Goal: Task Accomplishment & Management: Use online tool/utility

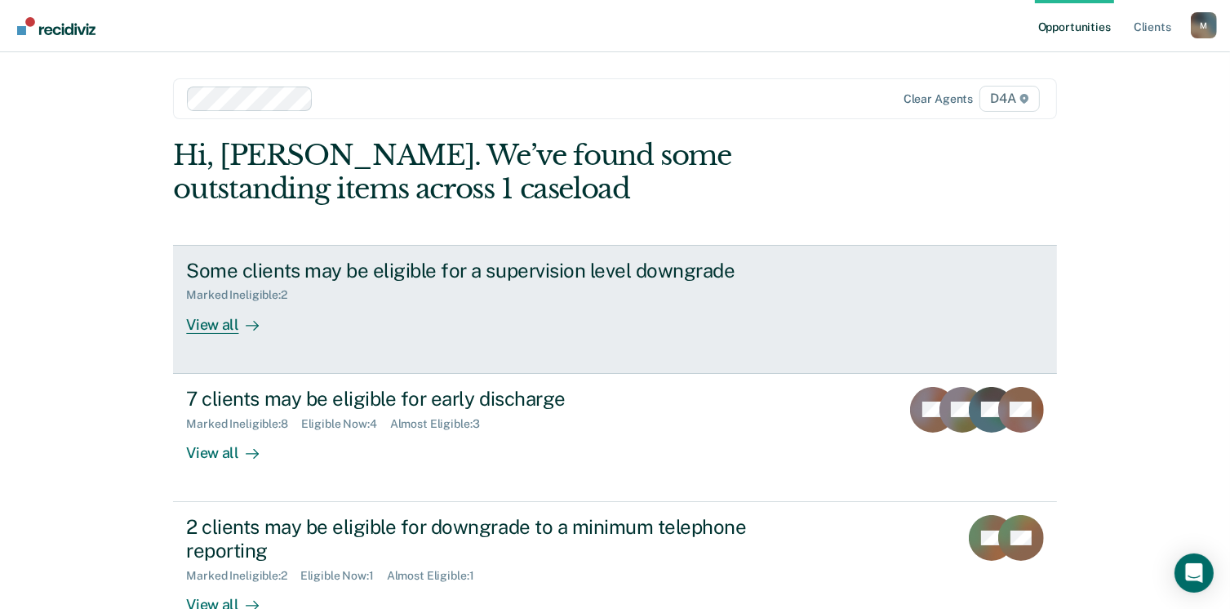
click at [197, 327] on div "View all" at bounding box center [231, 318] width 91 height 32
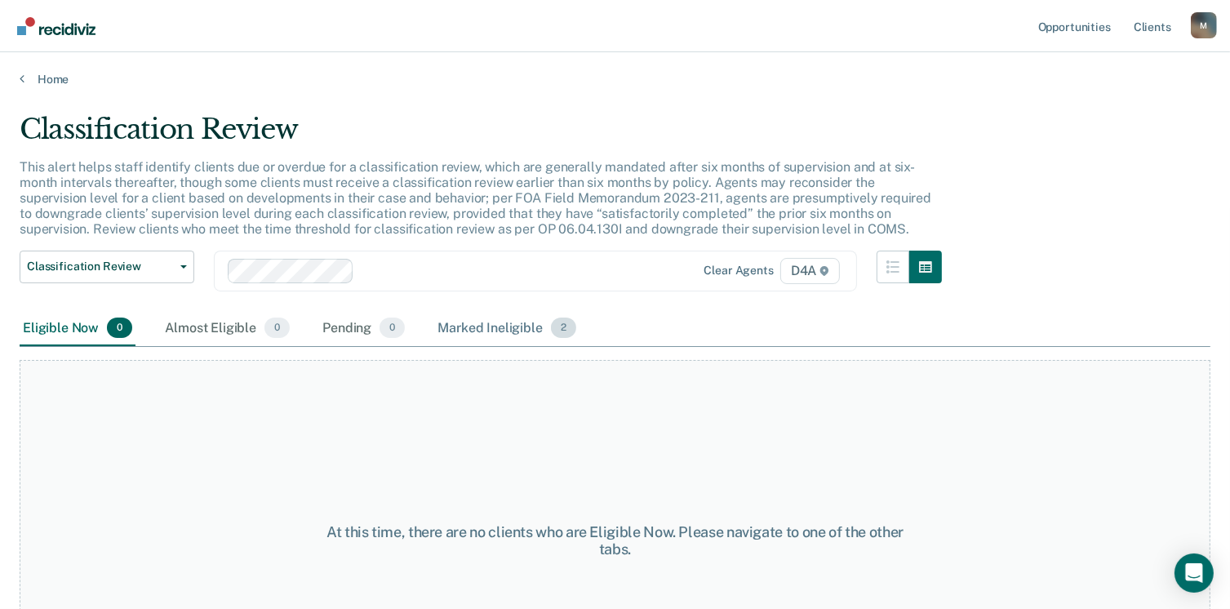
click at [539, 327] on div "Marked Ineligible 2" at bounding box center [506, 329] width 145 height 36
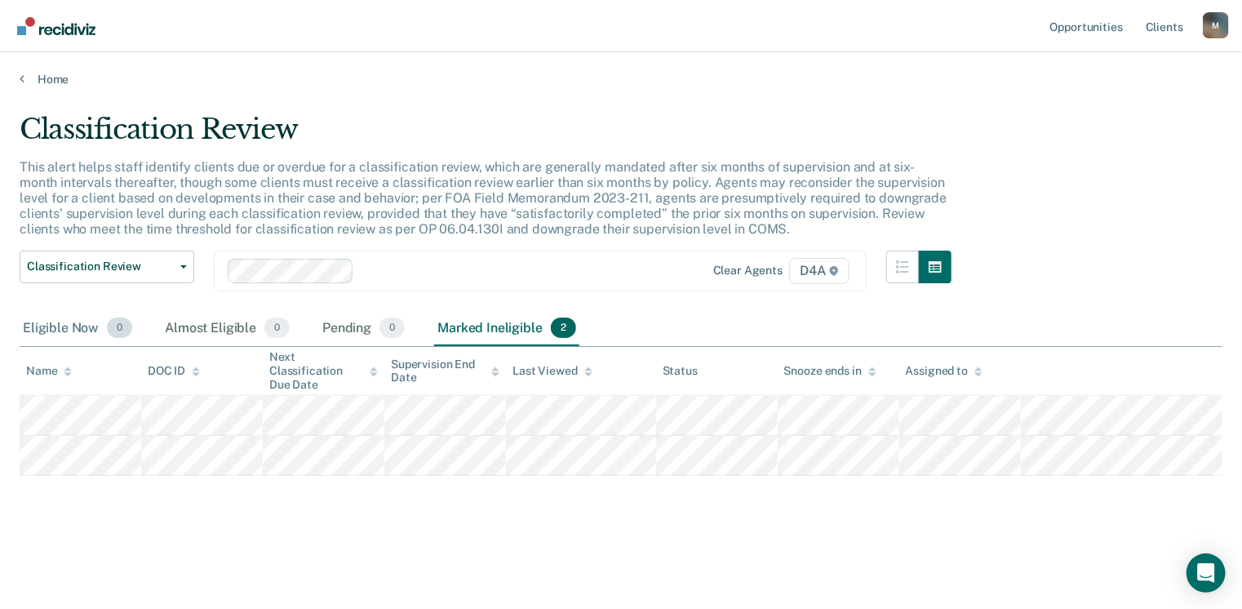
click at [59, 325] on div "Eligible Now 0" at bounding box center [78, 329] width 116 height 36
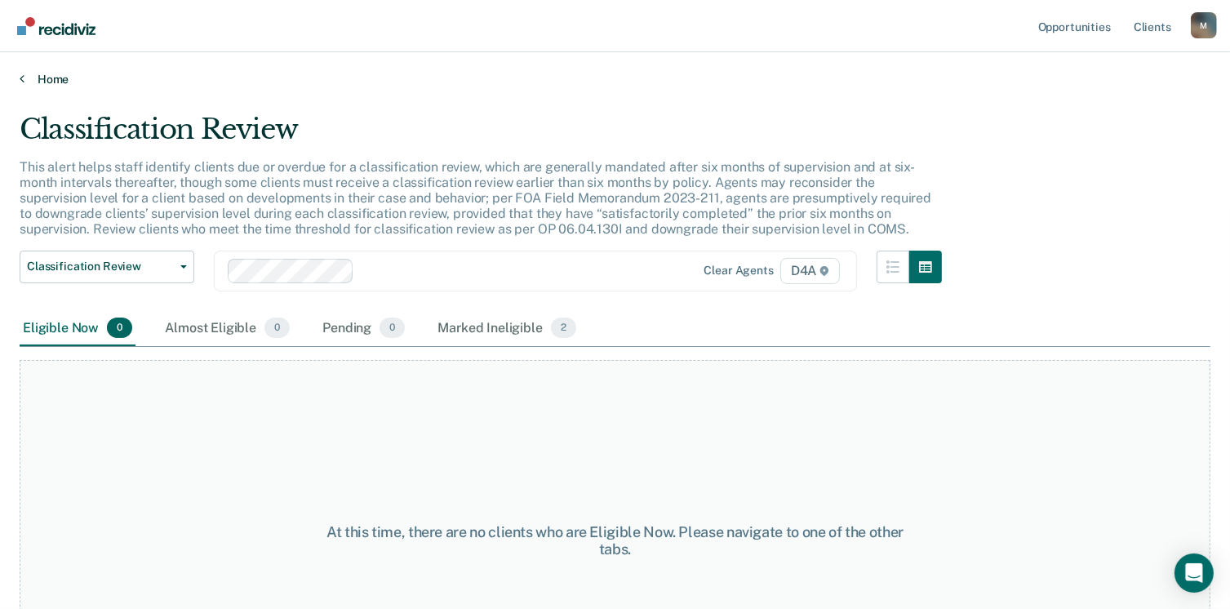
click at [42, 73] on link "Home" at bounding box center [615, 79] width 1191 height 15
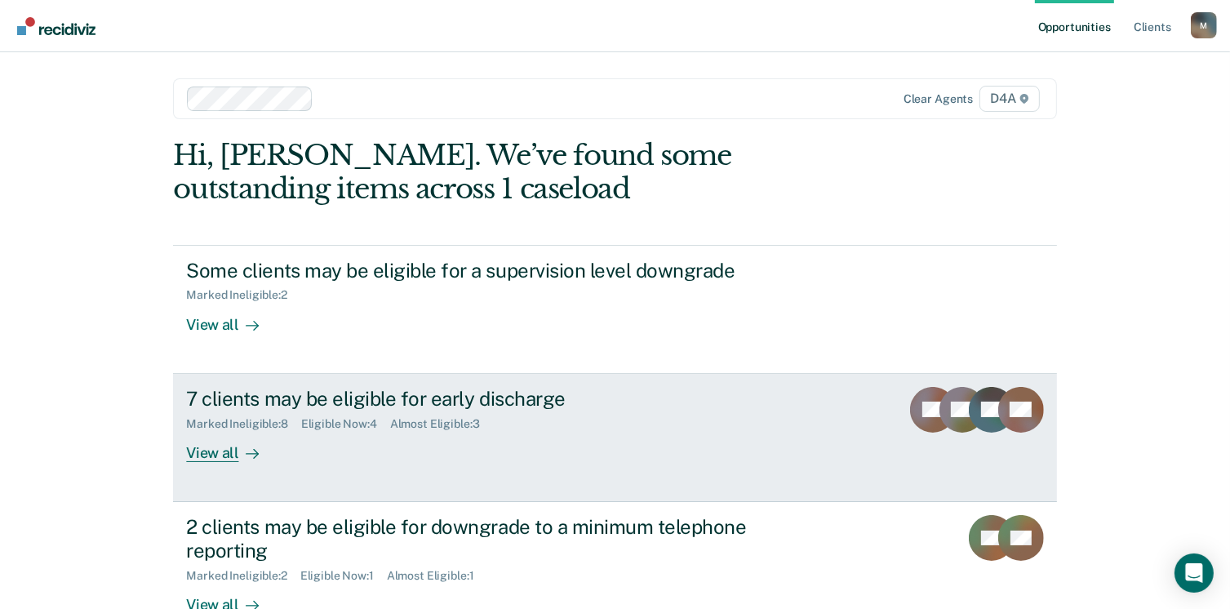
click at [253, 396] on div "7 clients may be eligible for early discharge" at bounding box center [472, 399] width 573 height 24
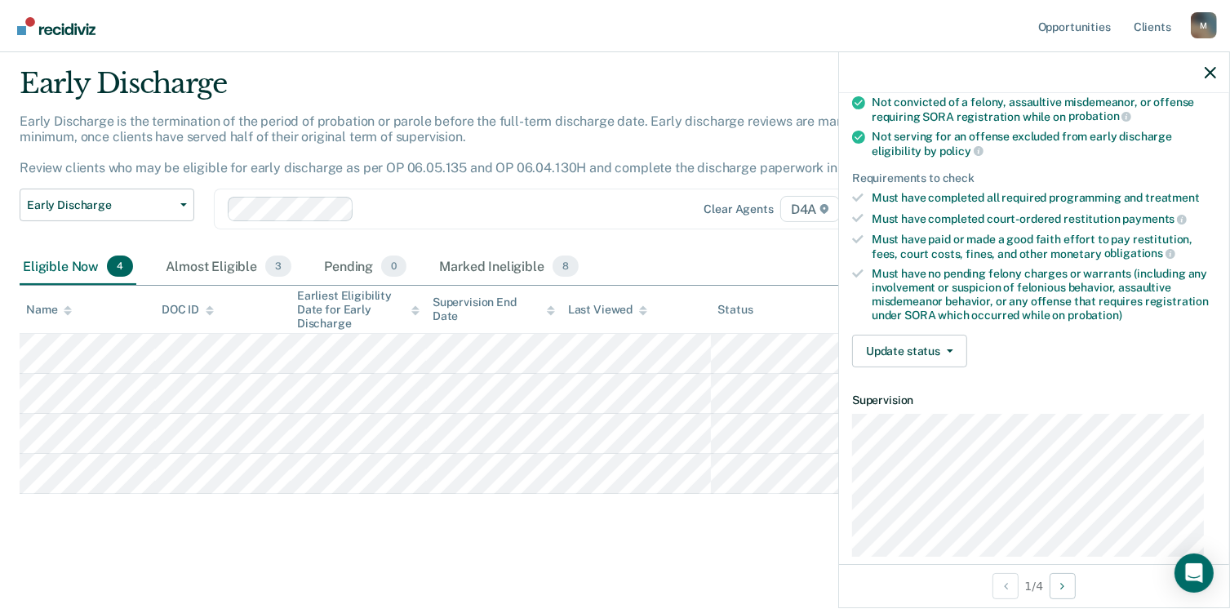
scroll to position [16, 0]
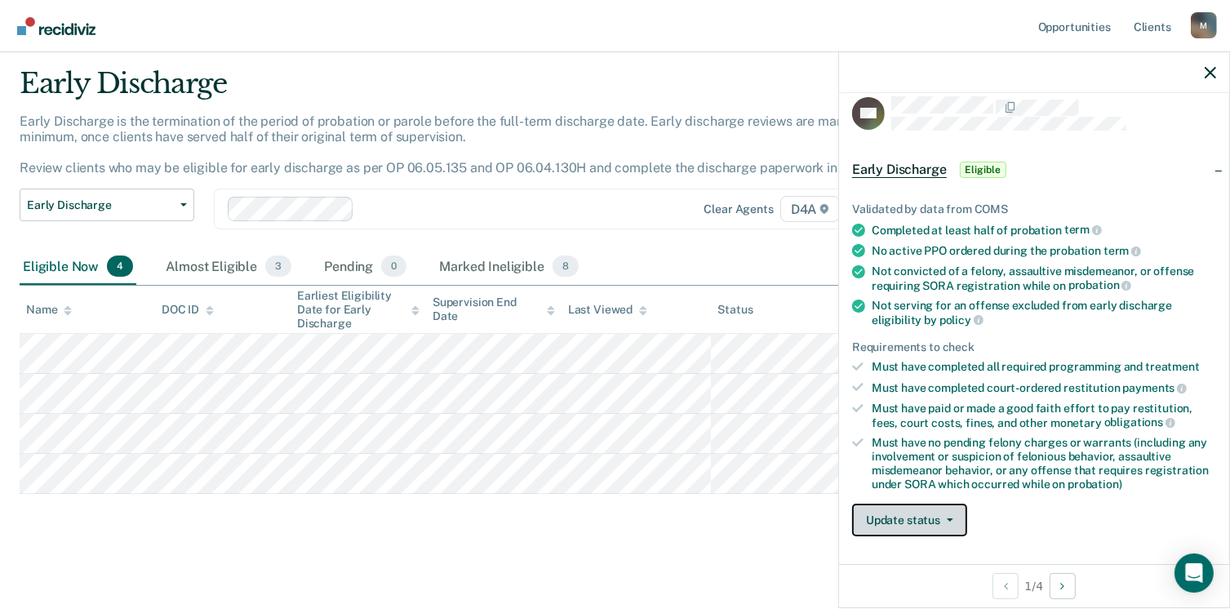
click at [923, 511] on button "Update status" at bounding box center [909, 520] width 115 height 33
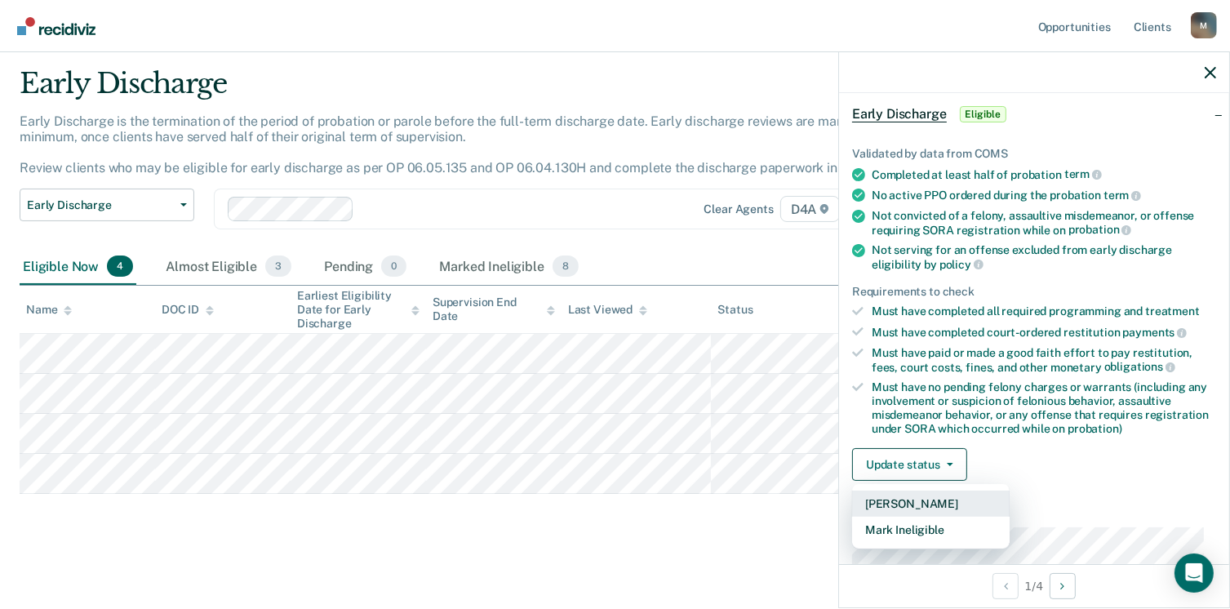
scroll to position [100, 0]
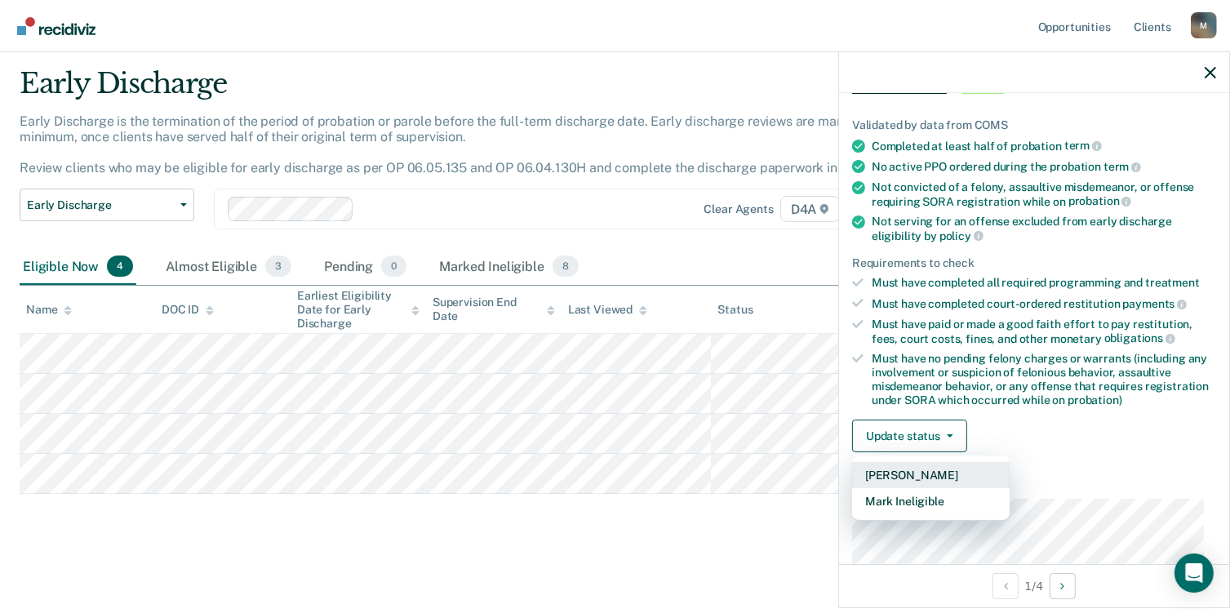
click at [922, 469] on button "[PERSON_NAME]" at bounding box center [931, 475] width 158 height 26
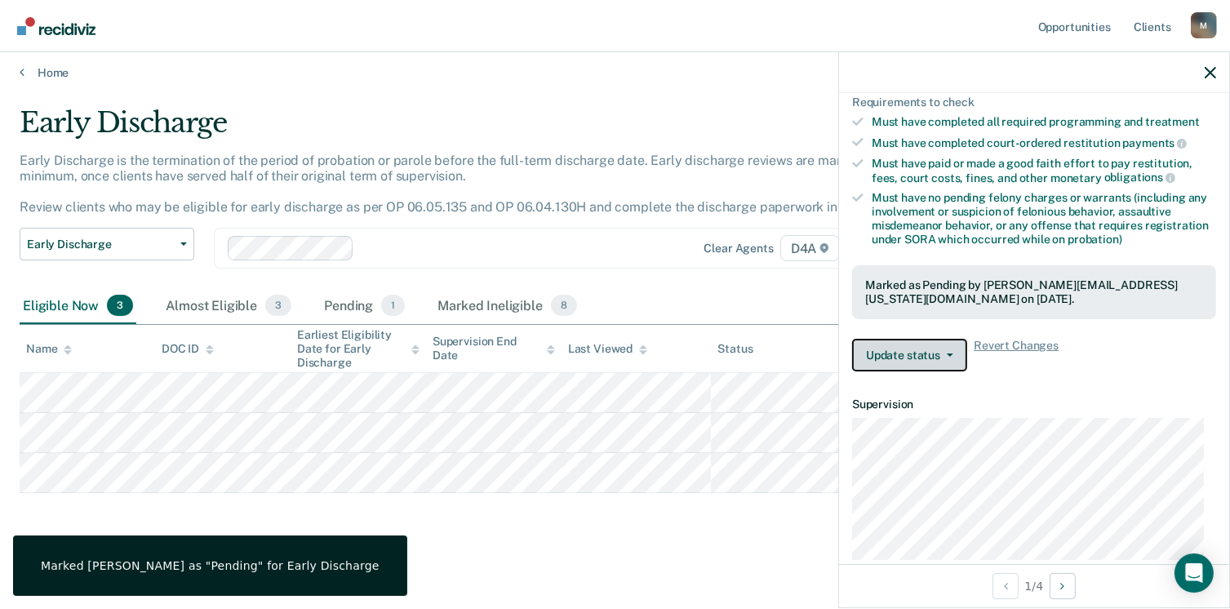
scroll to position [264, 0]
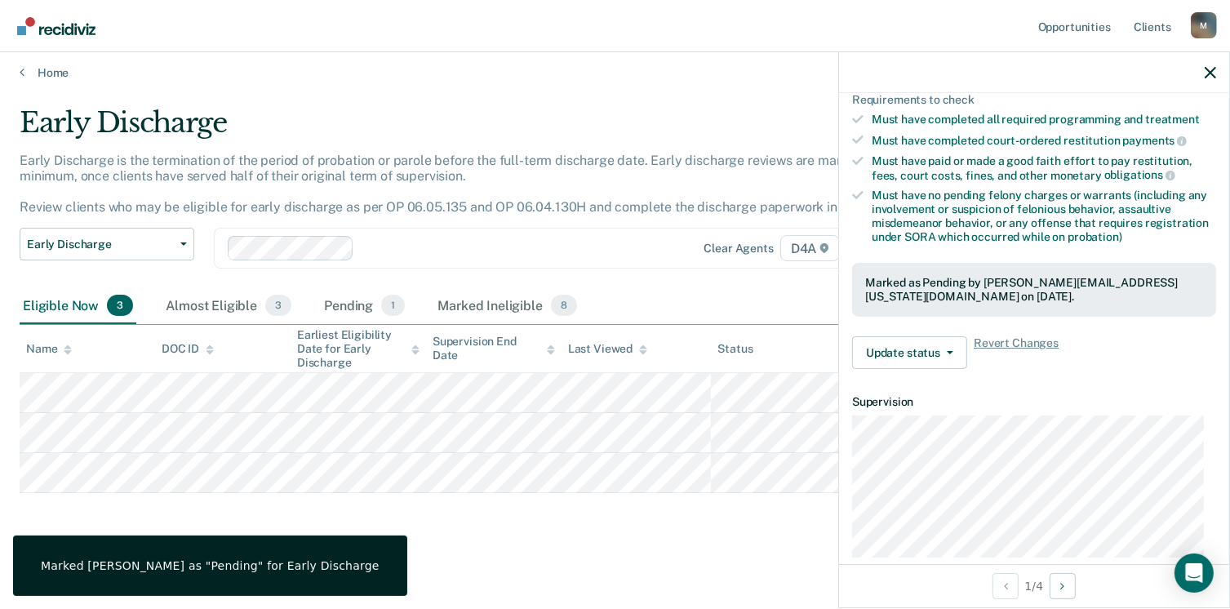
click at [1015, 291] on div "Marked as Pending by [PERSON_NAME][EMAIL_ADDRESS][US_STATE][DOMAIN_NAME] on [DA…" at bounding box center [1034, 290] width 338 height 28
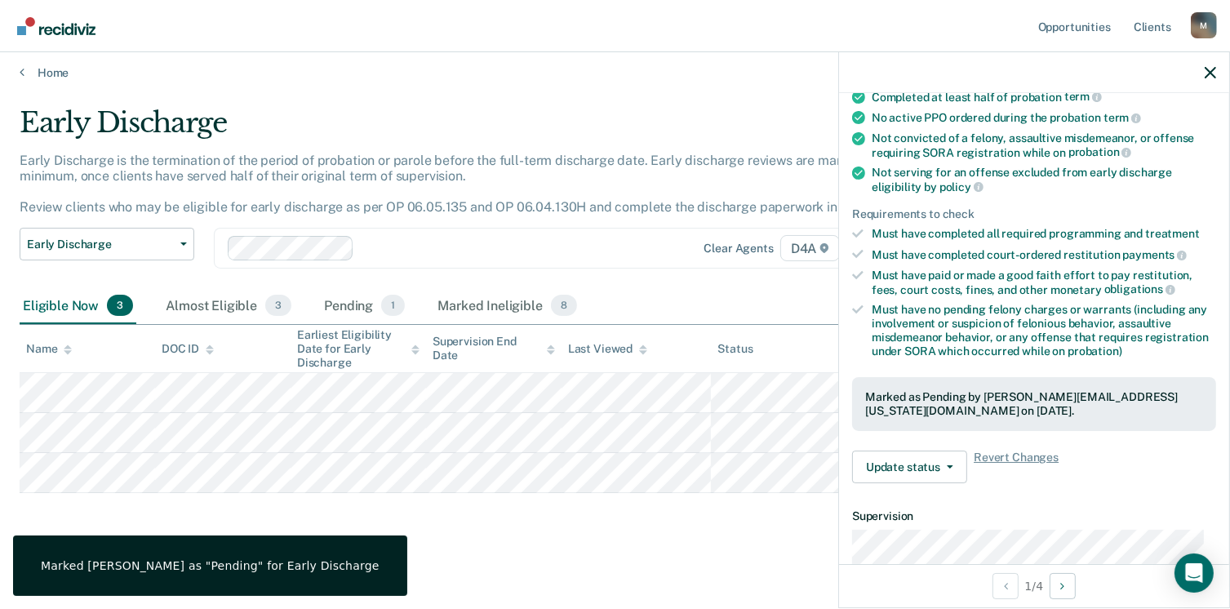
scroll to position [177, 0]
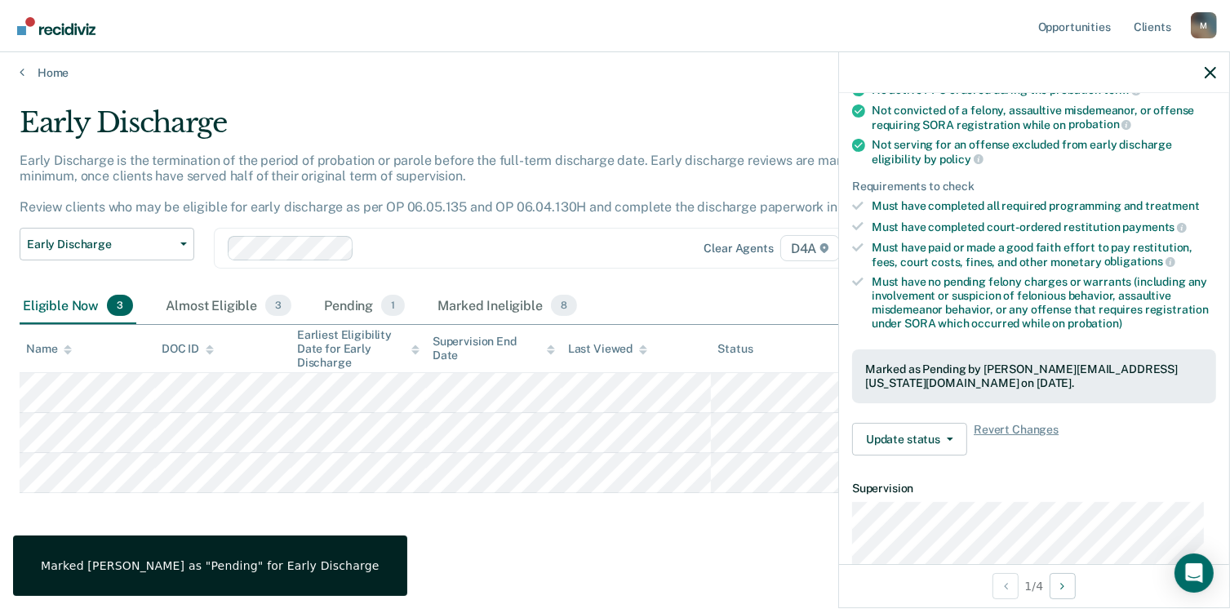
click at [985, 380] on div "Marked as Pending by [PERSON_NAME][EMAIL_ADDRESS][US_STATE][DOMAIN_NAME] on [DA…" at bounding box center [1034, 376] width 338 height 28
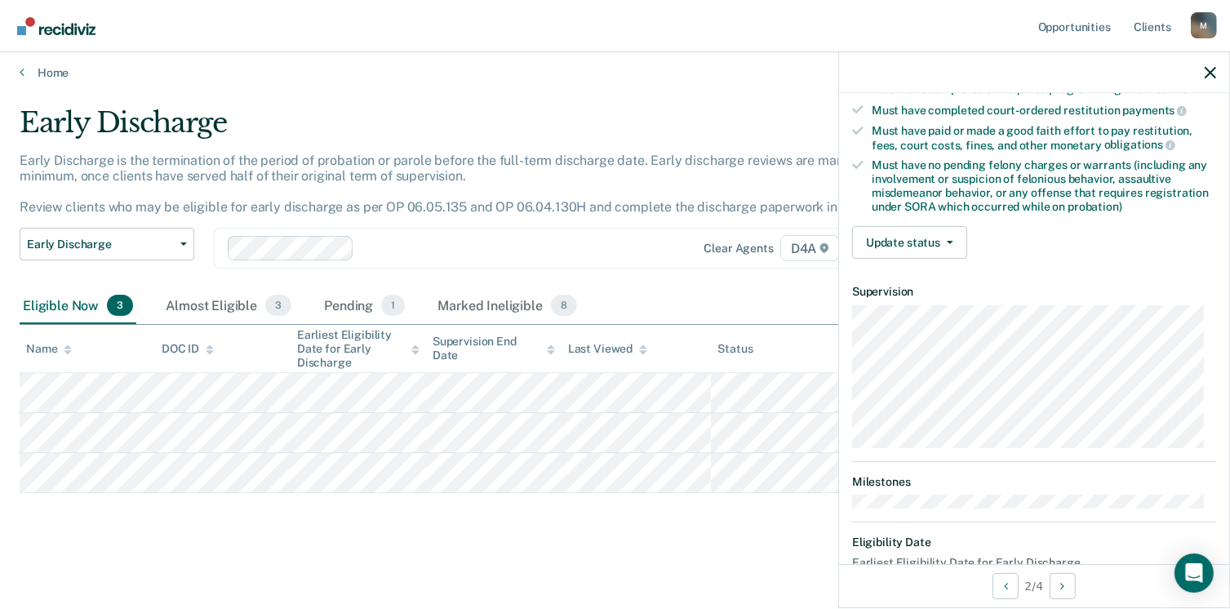
scroll to position [261, 0]
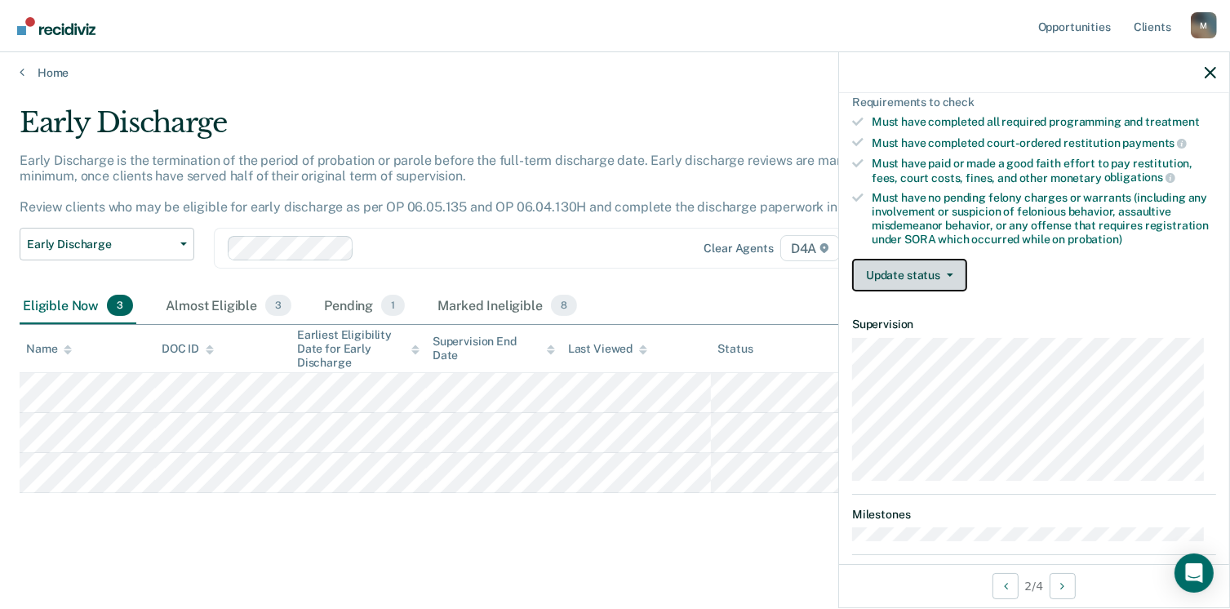
click at [943, 273] on span "button" at bounding box center [946, 274] width 13 height 3
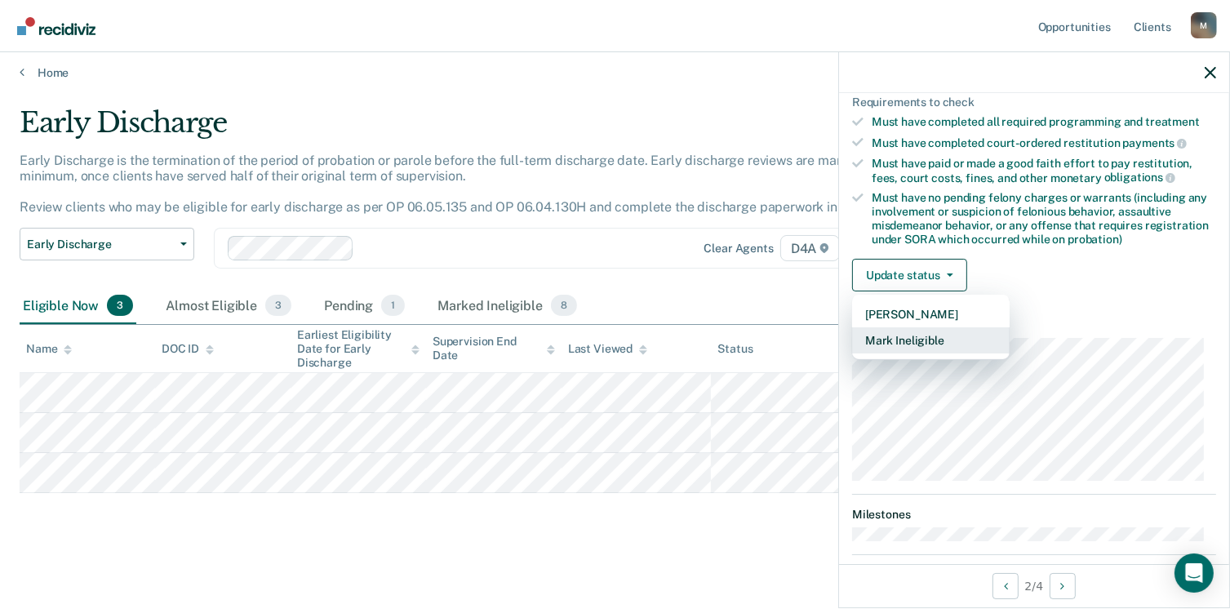
click at [947, 340] on button "Mark Ineligible" at bounding box center [931, 340] width 158 height 26
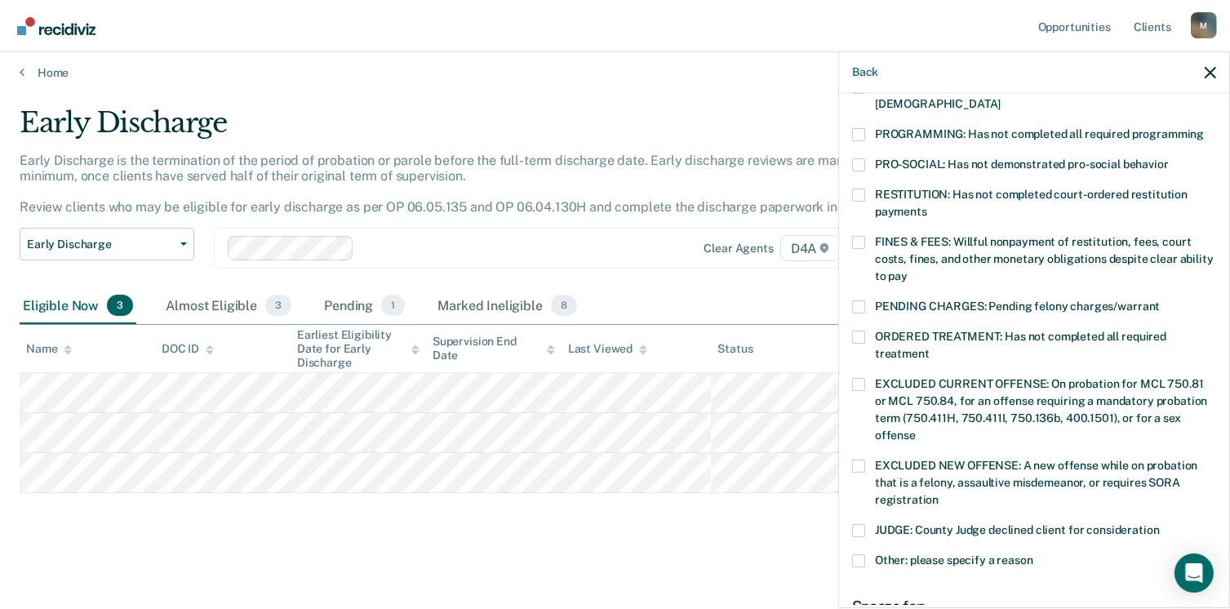
scroll to position [424, 0]
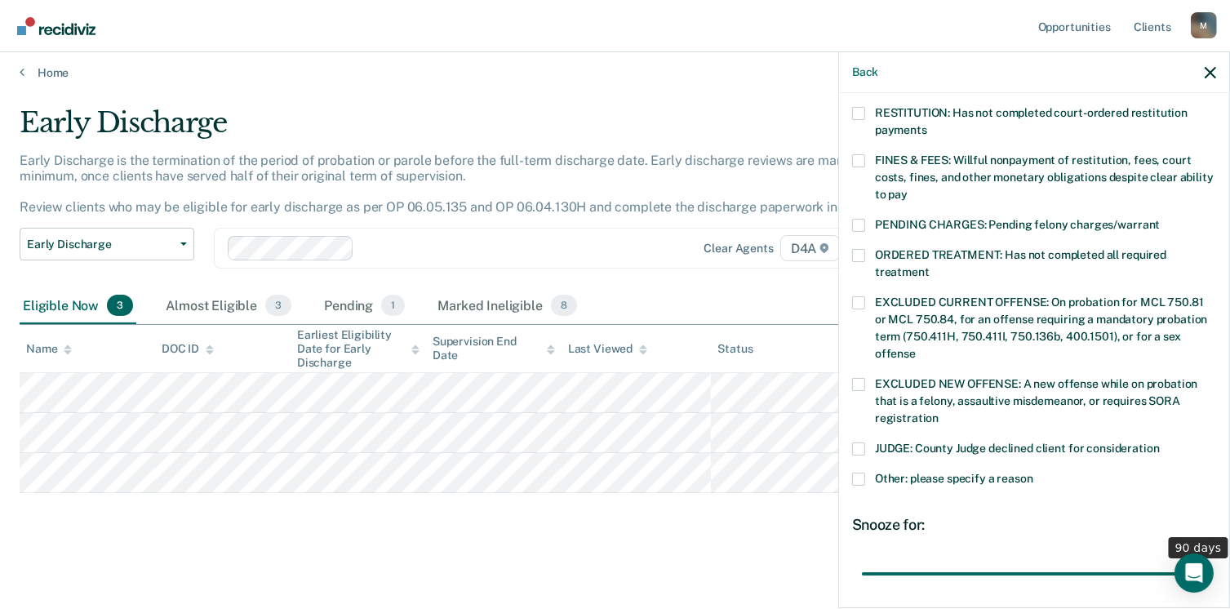
drag, startPoint x: 975, startPoint y: 556, endPoint x: 1247, endPoint y: 562, distance: 272.7
type input "90"
click at [1206, 562] on input "range" at bounding box center [1034, 574] width 344 height 29
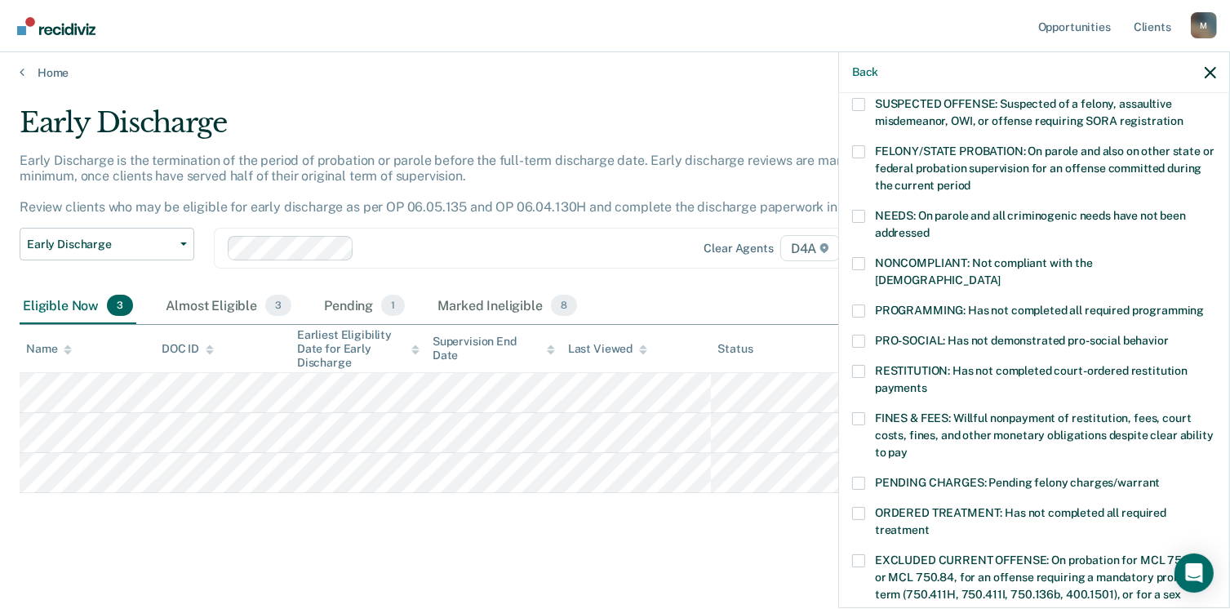
scroll to position [180, 0]
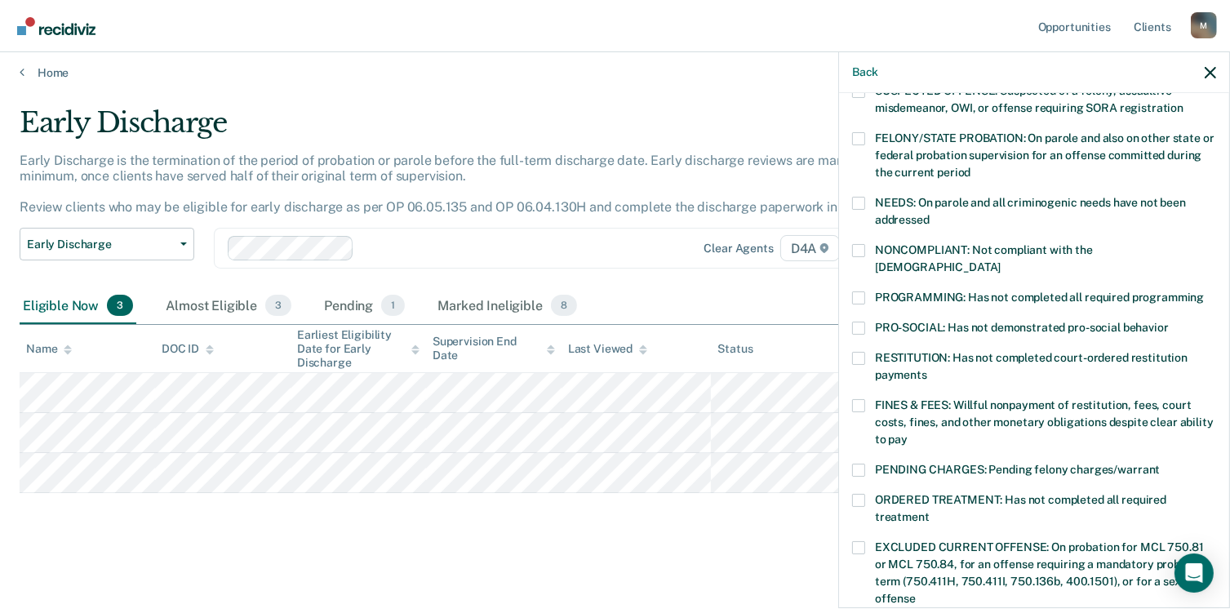
click at [855, 291] on span at bounding box center [858, 297] width 13 height 13
click at [1204, 291] on input "PROGRAMMING: Has not completed all required programming" at bounding box center [1204, 291] width 0 height 0
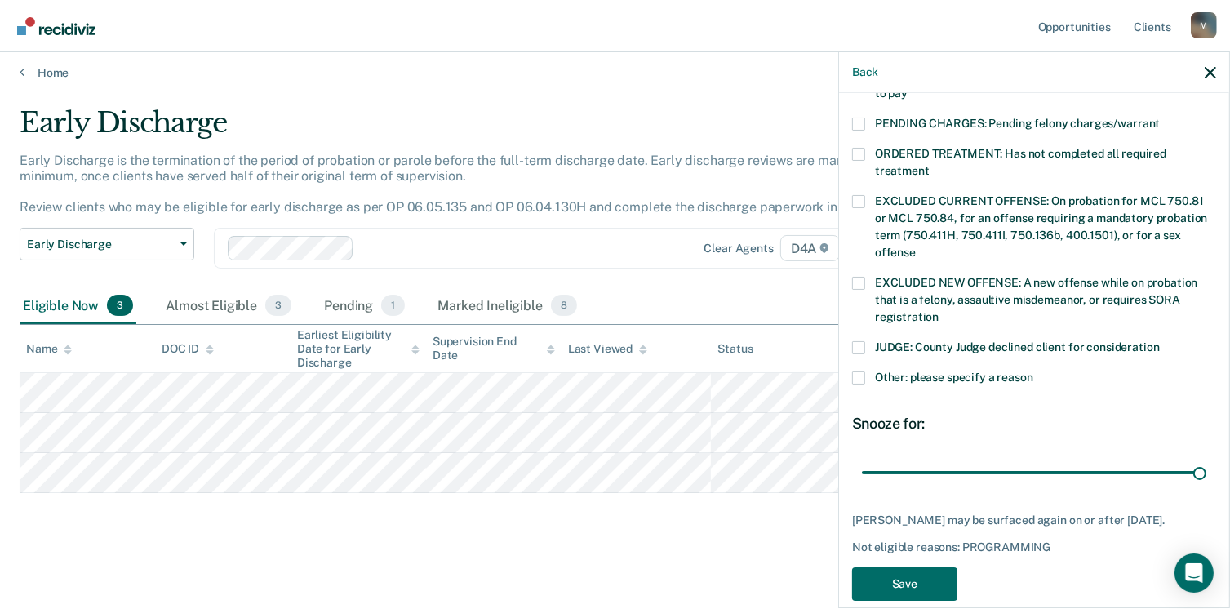
scroll to position [531, 0]
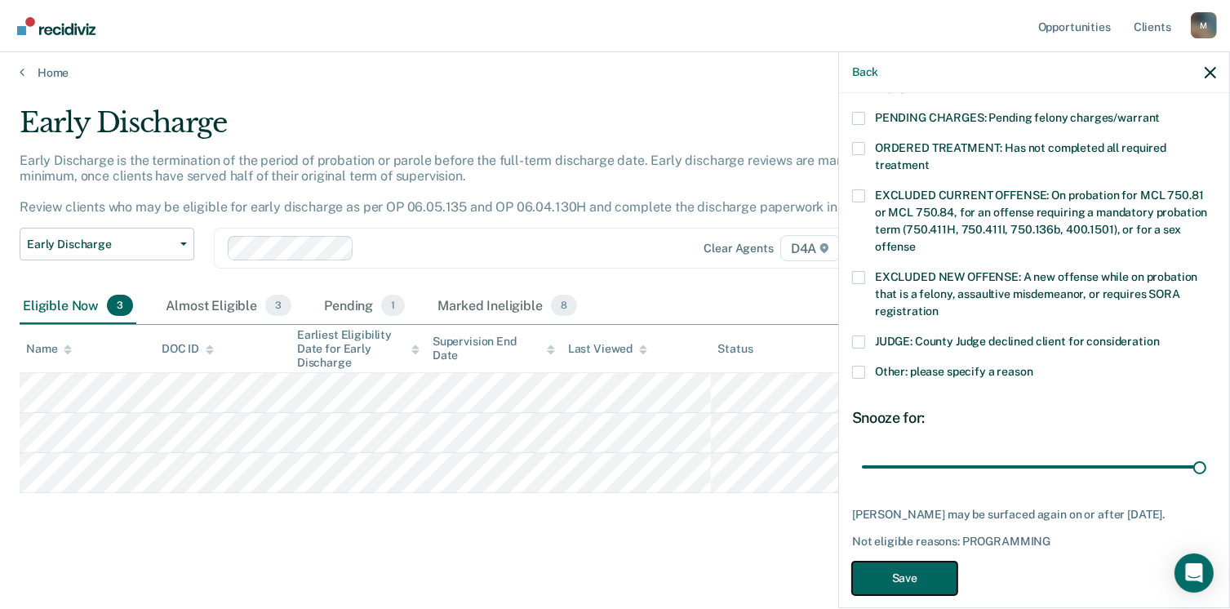
click at [926, 564] on button "Save" at bounding box center [904, 578] width 105 height 33
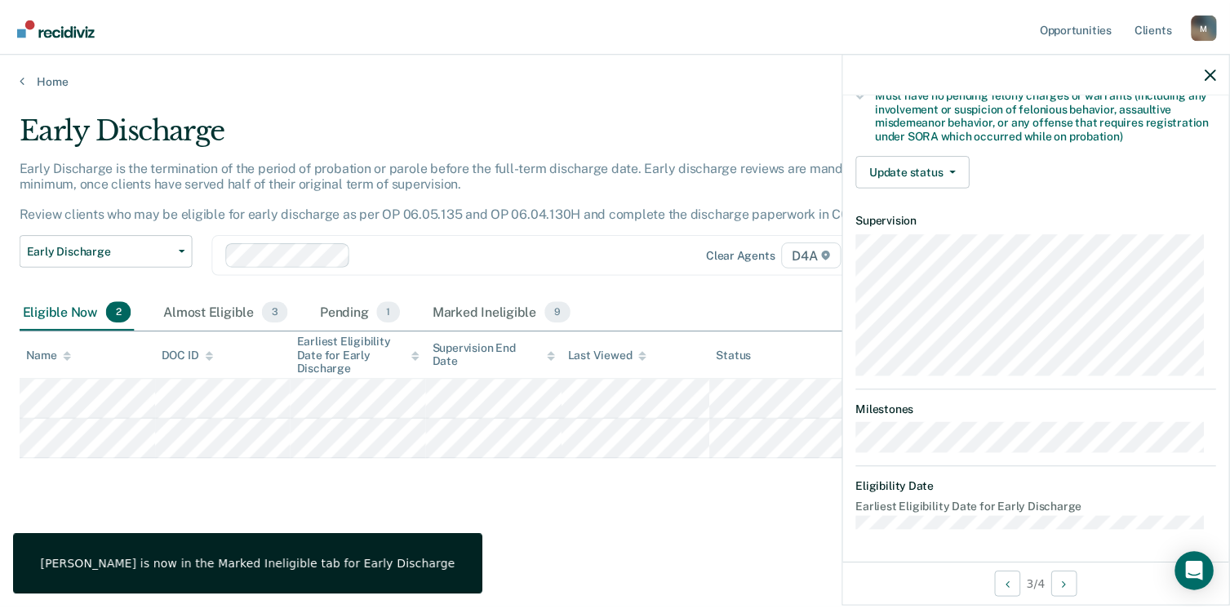
scroll to position [343, 0]
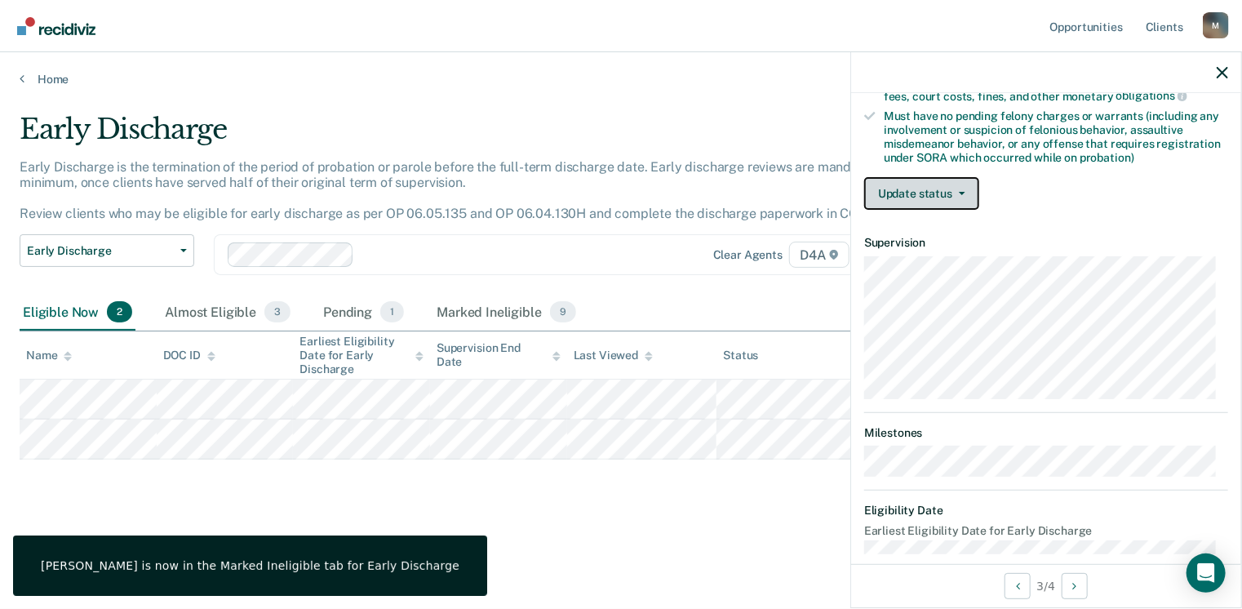
click at [944, 196] on button "Update status" at bounding box center [921, 193] width 115 height 33
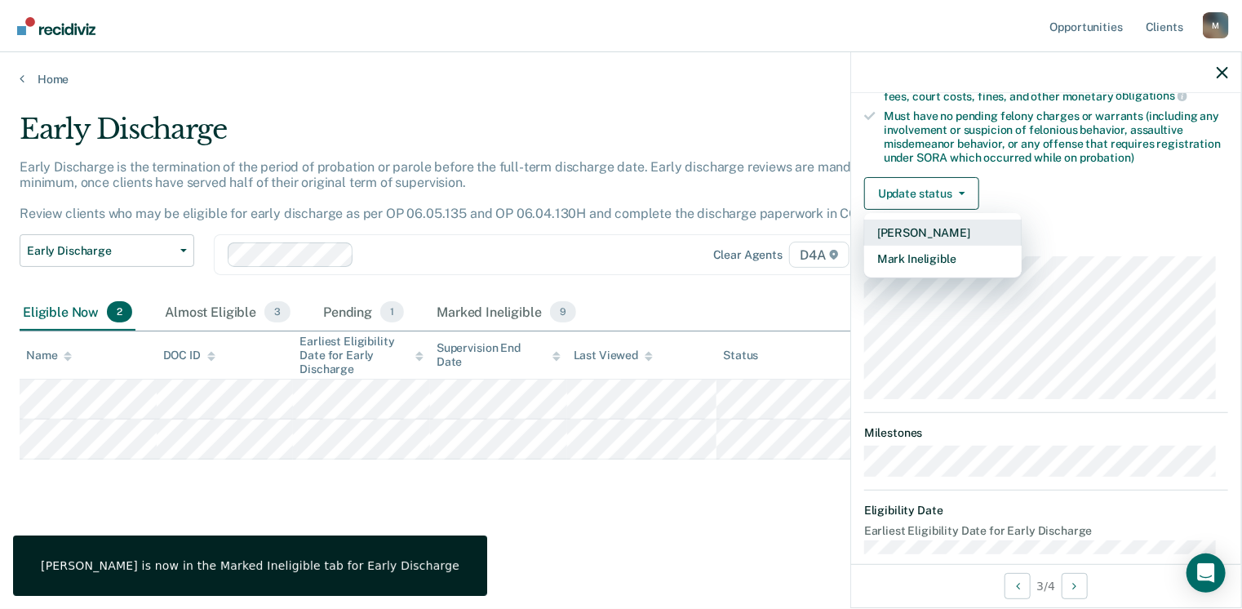
click at [931, 230] on button "[PERSON_NAME]" at bounding box center [943, 233] width 158 height 26
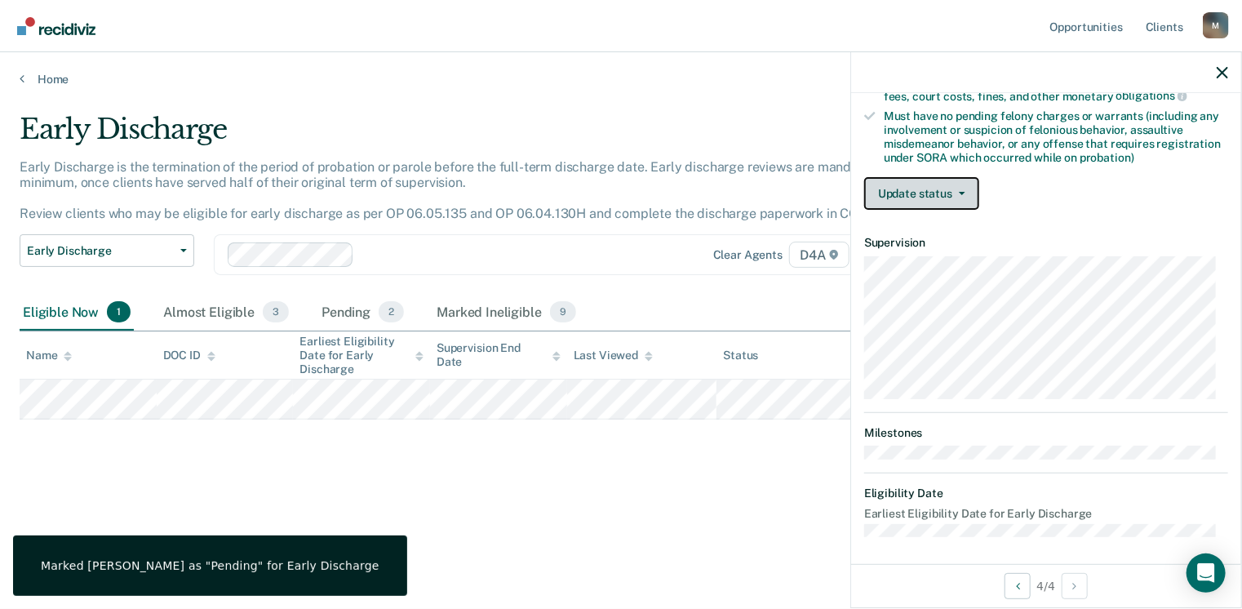
click at [953, 180] on button "Update status" at bounding box center [921, 193] width 115 height 33
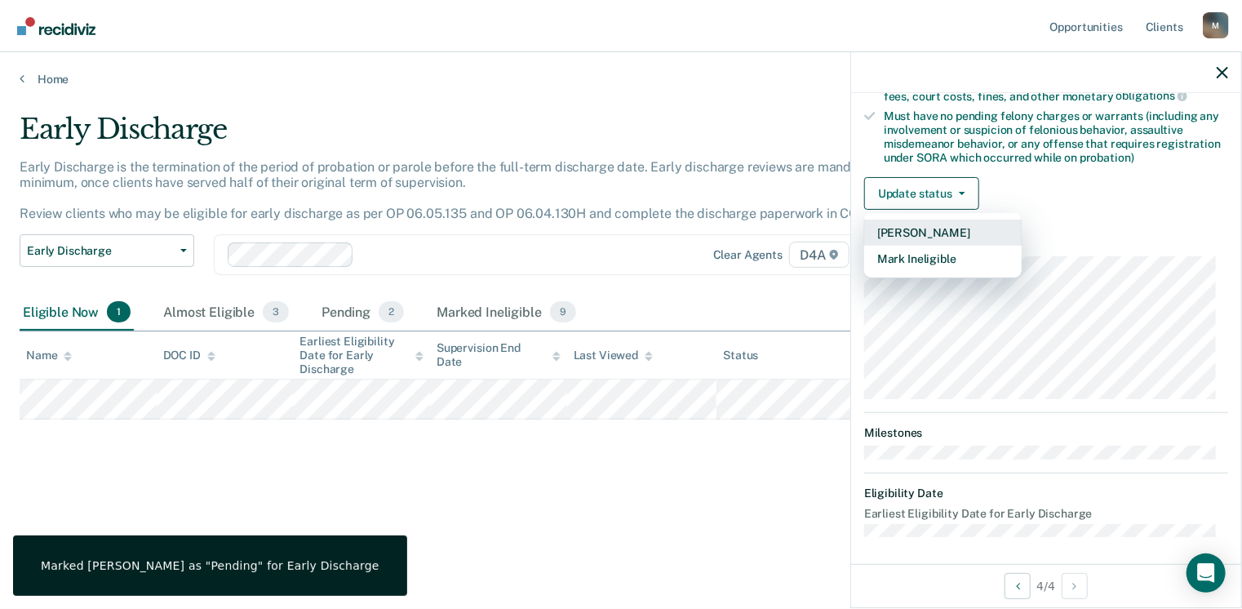
click at [931, 224] on button "[PERSON_NAME]" at bounding box center [943, 233] width 158 height 26
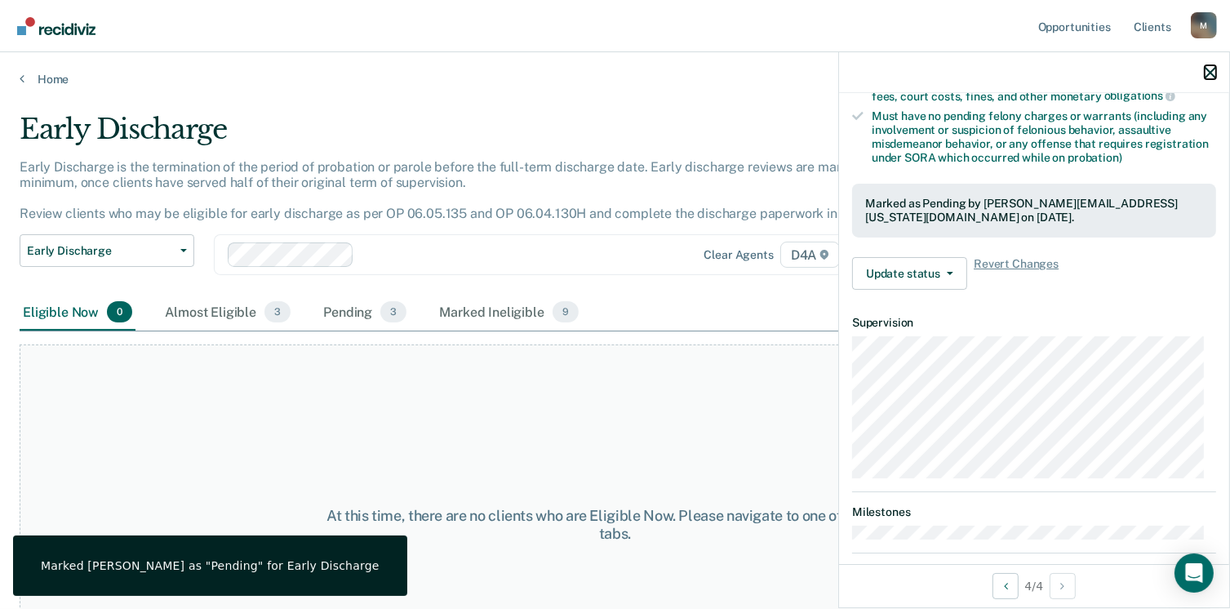
click at [1215, 69] on icon "button" at bounding box center [1210, 72] width 11 height 11
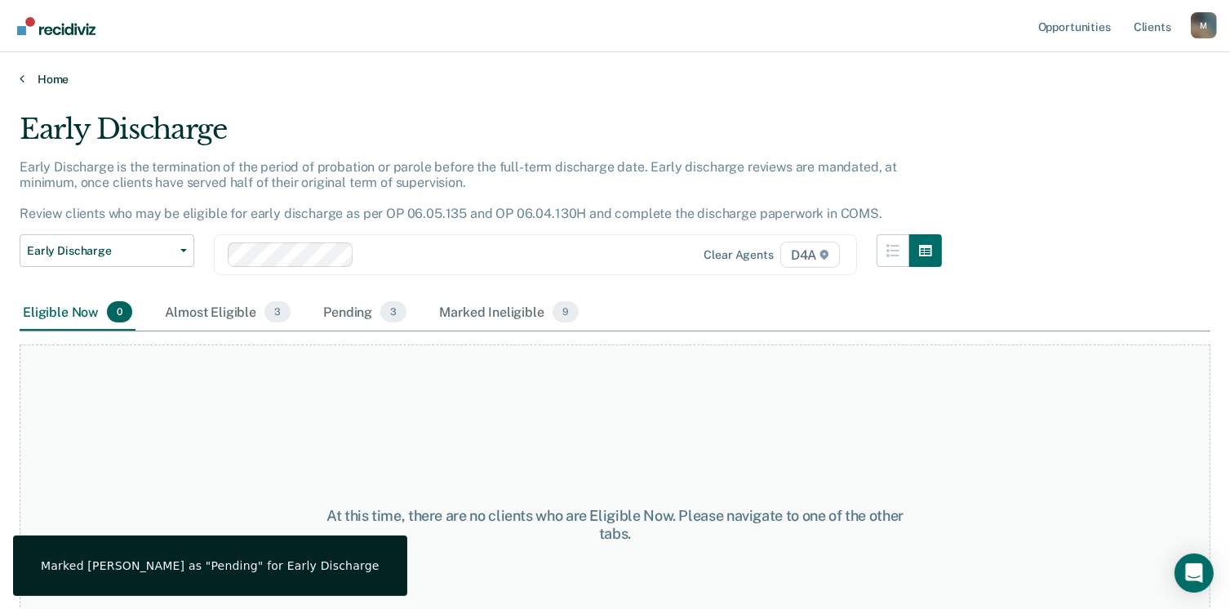
click at [46, 78] on link "Home" at bounding box center [615, 79] width 1191 height 15
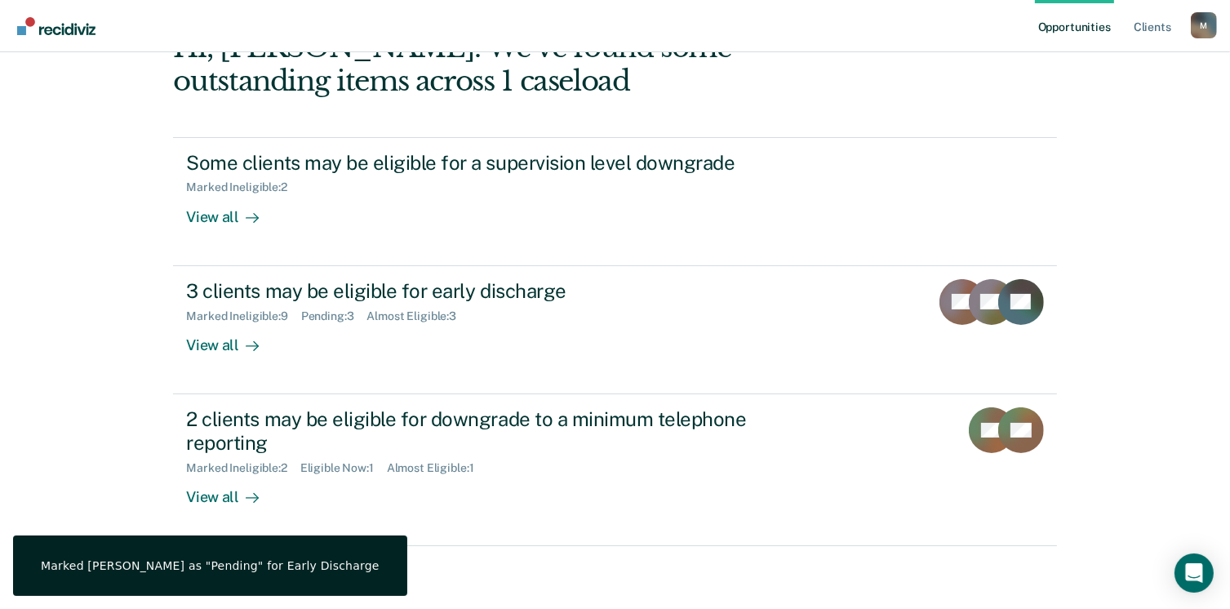
scroll to position [109, 0]
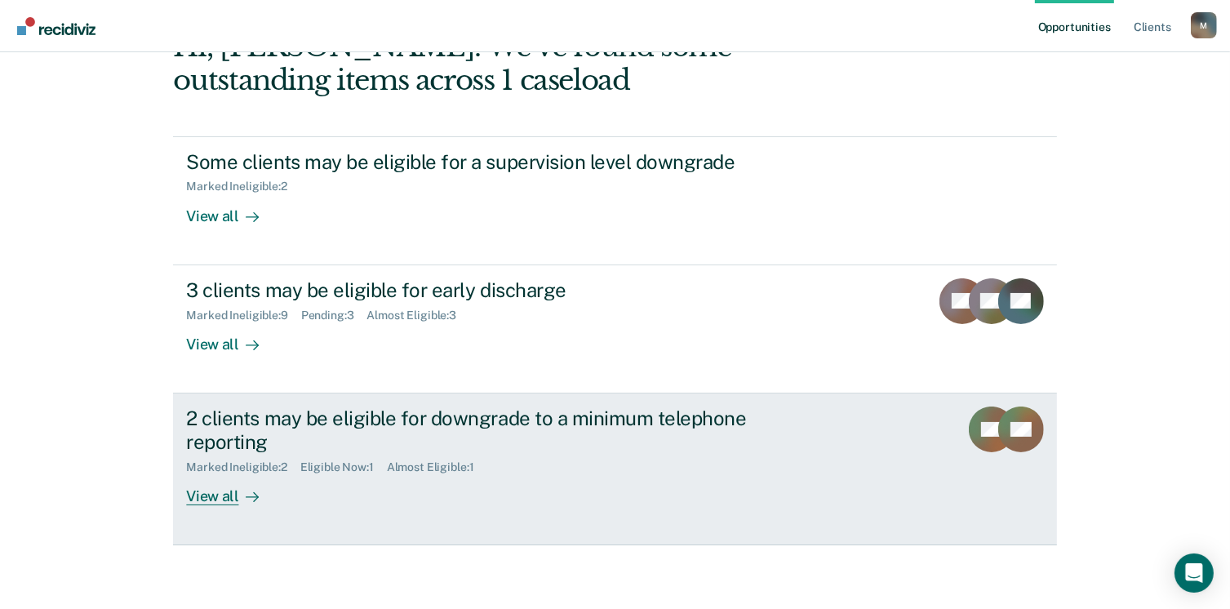
click at [331, 420] on div "2 clients may be eligible for downgrade to a minimum telephone reporting" at bounding box center [472, 430] width 573 height 47
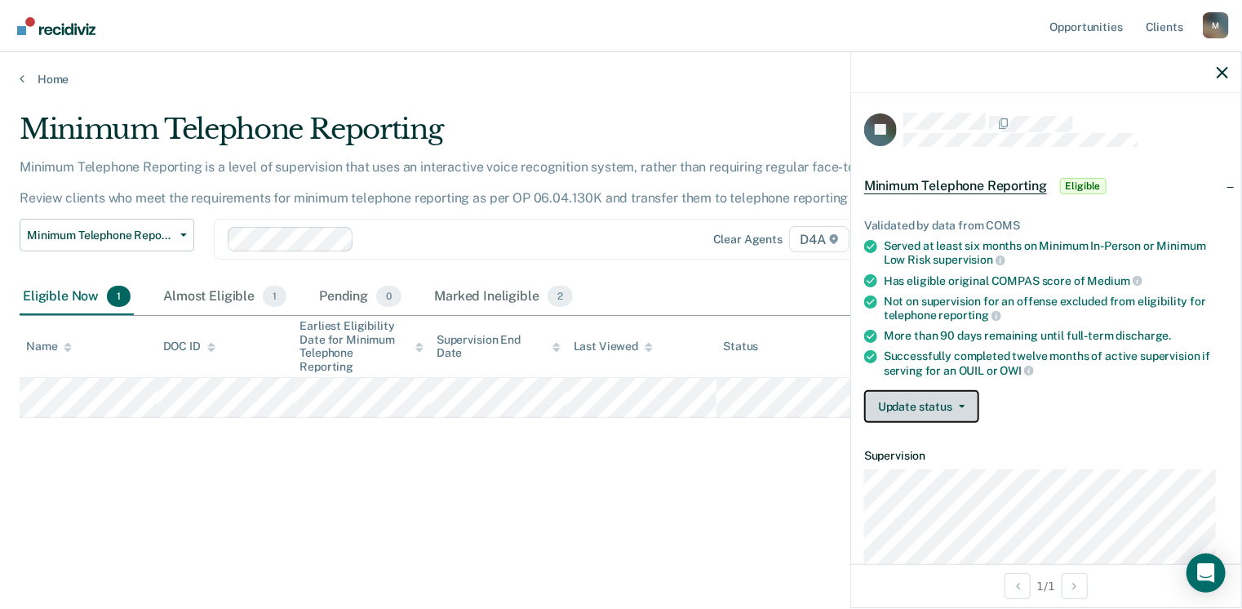
click at [945, 407] on button "Update status" at bounding box center [921, 406] width 115 height 33
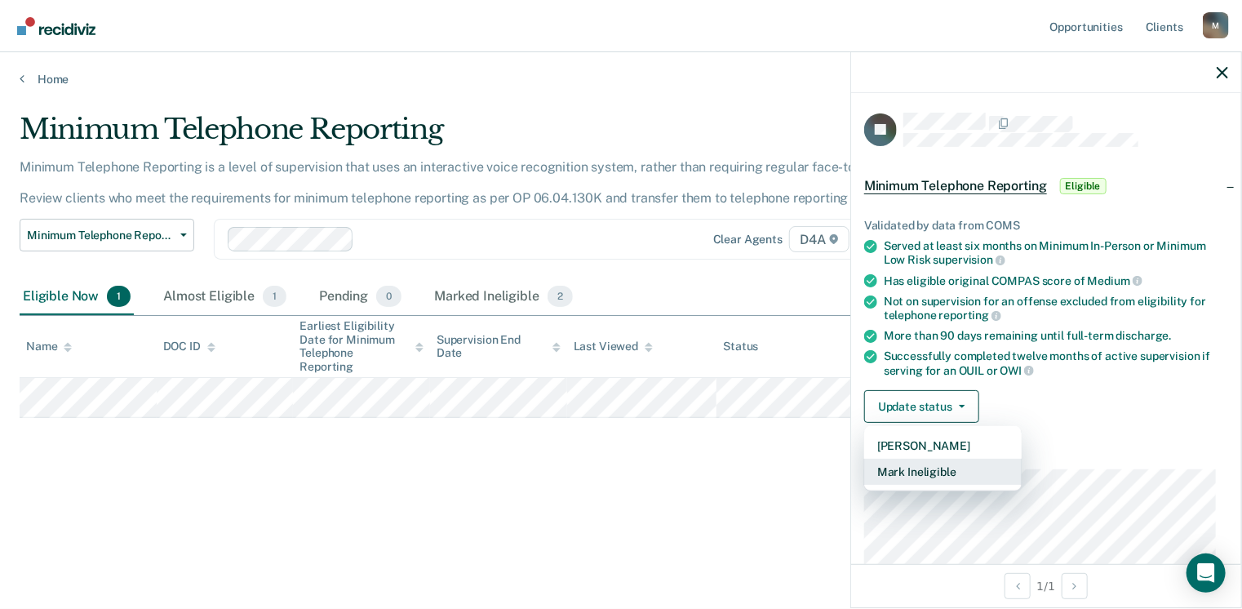
click at [937, 468] on button "Mark Ineligible" at bounding box center [943, 472] width 158 height 26
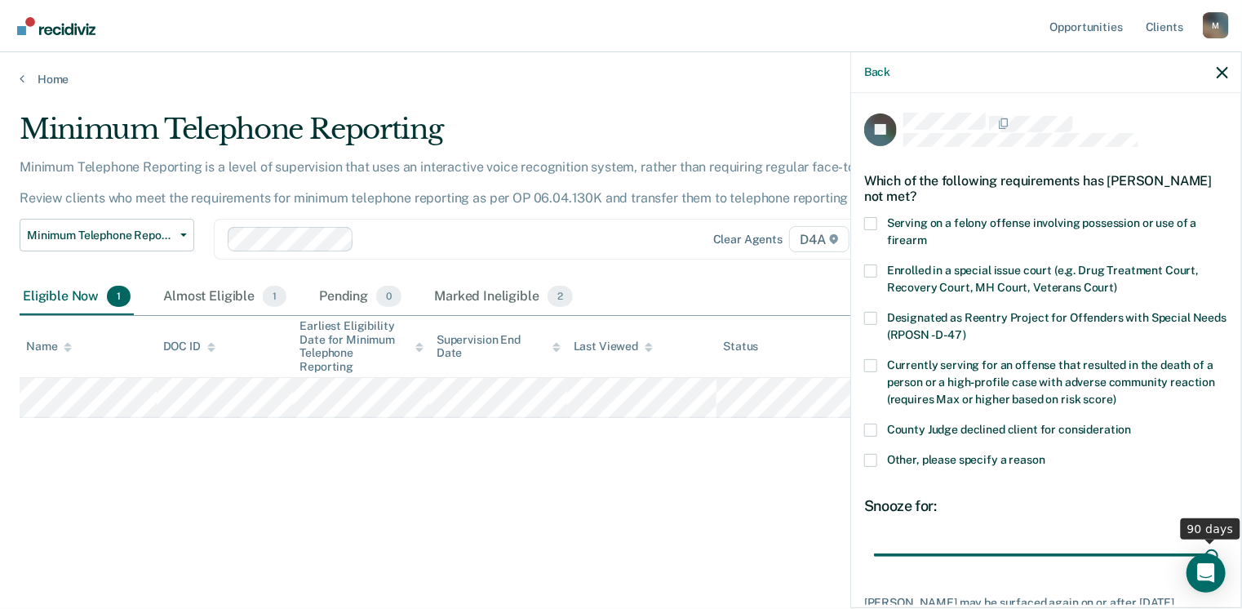
drag, startPoint x: 983, startPoint y: 551, endPoint x: 1247, endPoint y: 549, distance: 264.5
type input "90"
click at [1219, 549] on input "range" at bounding box center [1046, 555] width 344 height 29
click at [873, 461] on span at bounding box center [870, 460] width 13 height 13
click at [1046, 454] on input "Other, please specify a reason" at bounding box center [1046, 454] width 0 height 0
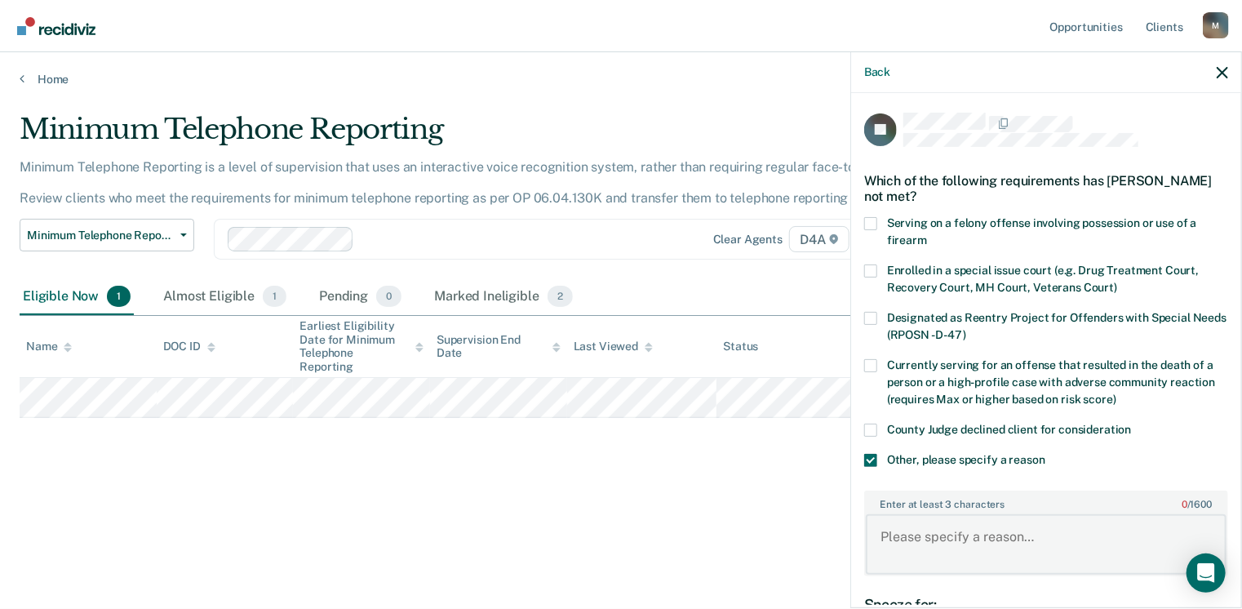
drag, startPoint x: 956, startPoint y: 540, endPoint x: 951, endPoint y: 531, distance: 9.5
click at [955, 540] on textarea "Enter at least 3 characters 0 / 1600" at bounding box center [1046, 544] width 361 height 60
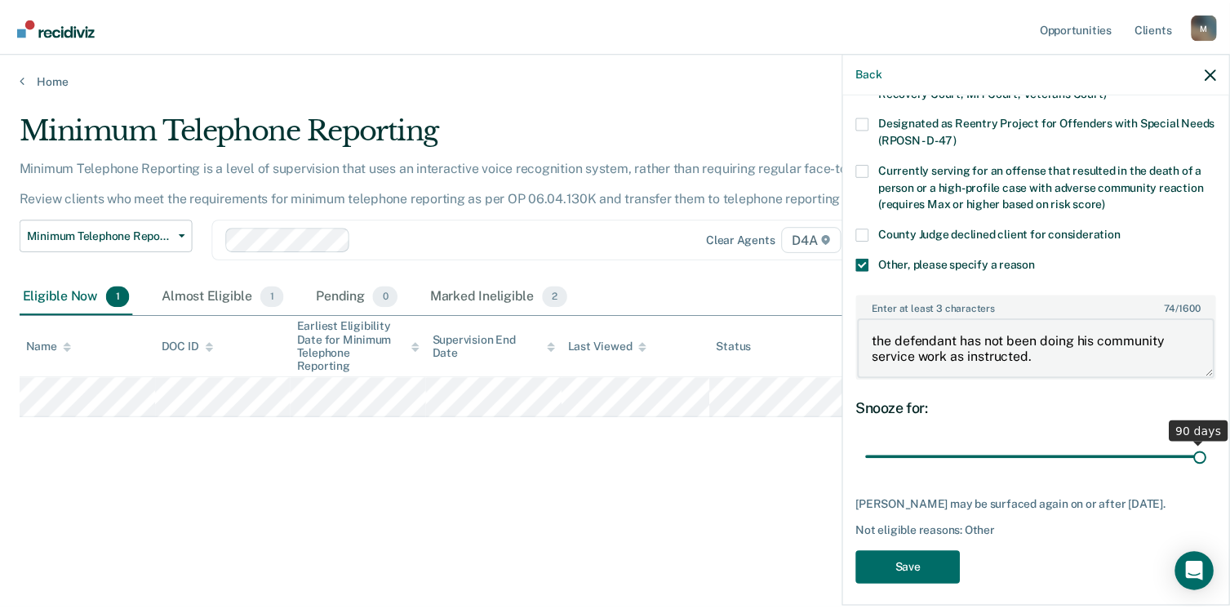
scroll to position [202, 0]
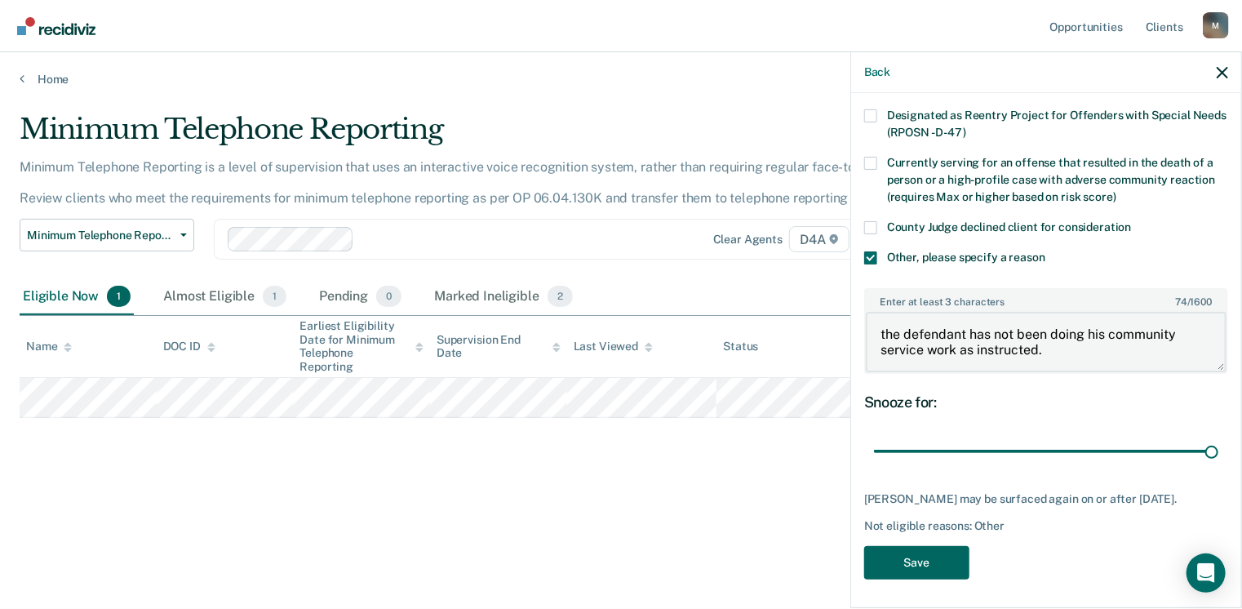
type textarea "the defendant has not been doing his community service work as instructed."
click at [948, 553] on button "Save" at bounding box center [916, 562] width 105 height 33
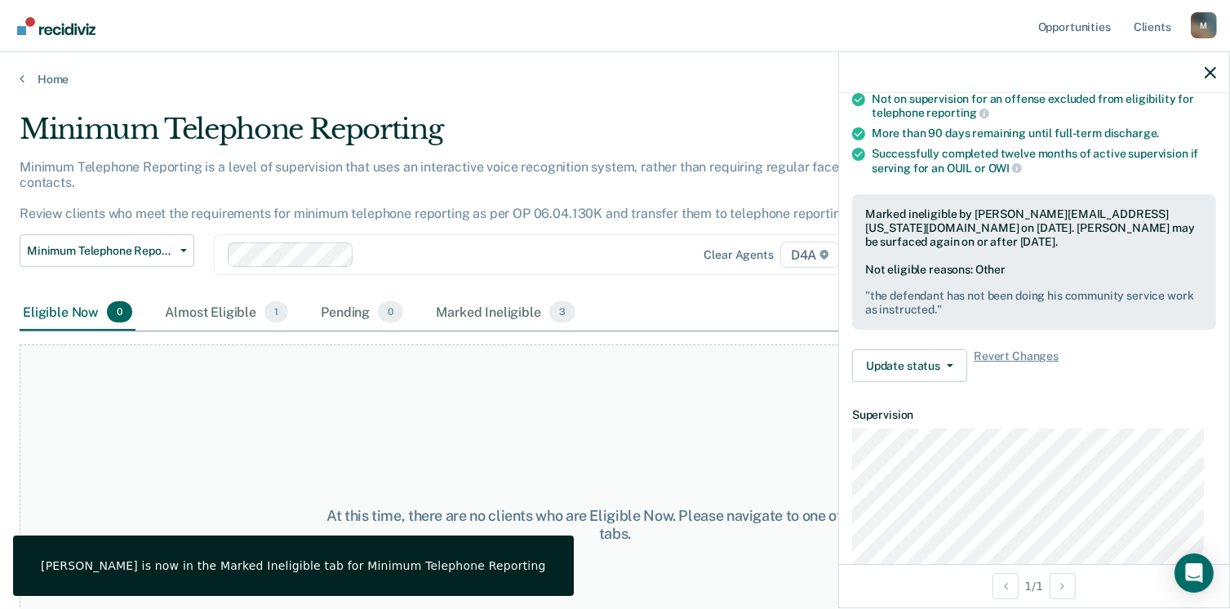
click at [31, 69] on div "Home" at bounding box center [615, 69] width 1230 height 34
click at [32, 79] on link "Home" at bounding box center [615, 79] width 1191 height 15
